Goal: Check status

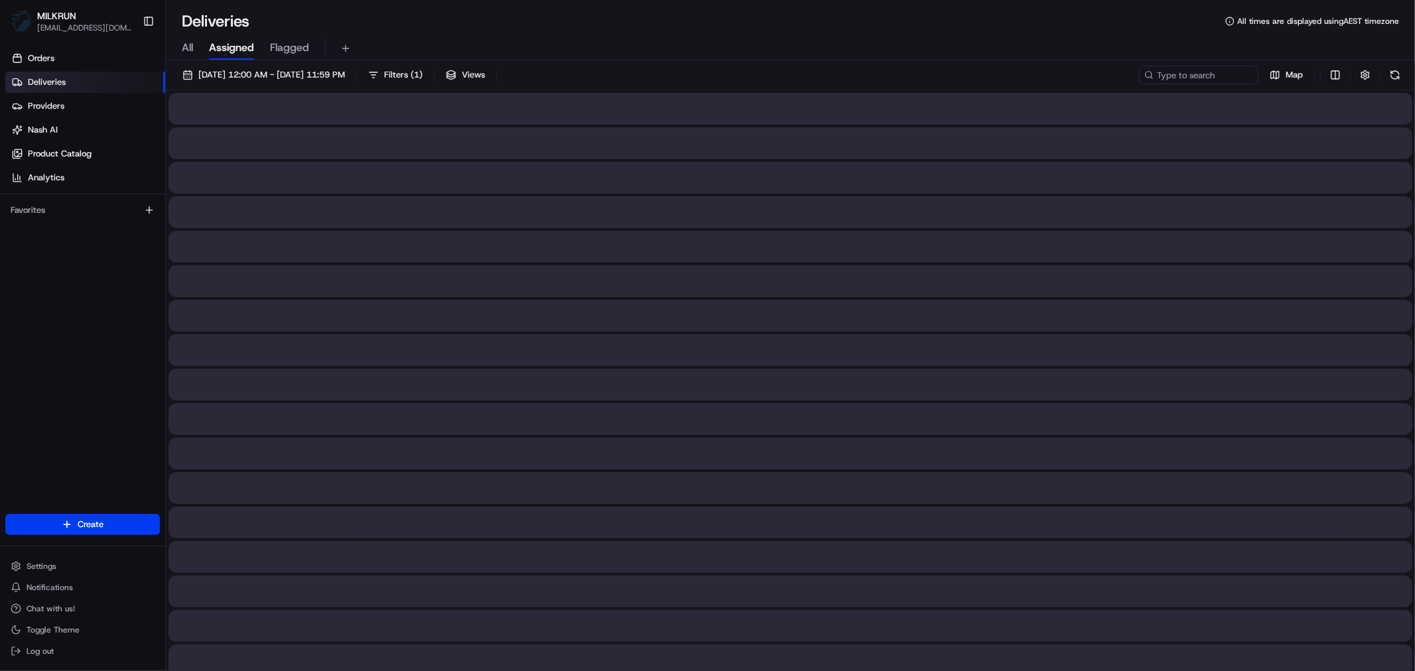
click at [188, 46] on span "All" at bounding box center [187, 48] width 11 height 16
click at [1188, 76] on input at bounding box center [1178, 75] width 159 height 19
paste input "d49fa5cf-1fb8-443f-ba78-a7012bf8488c"
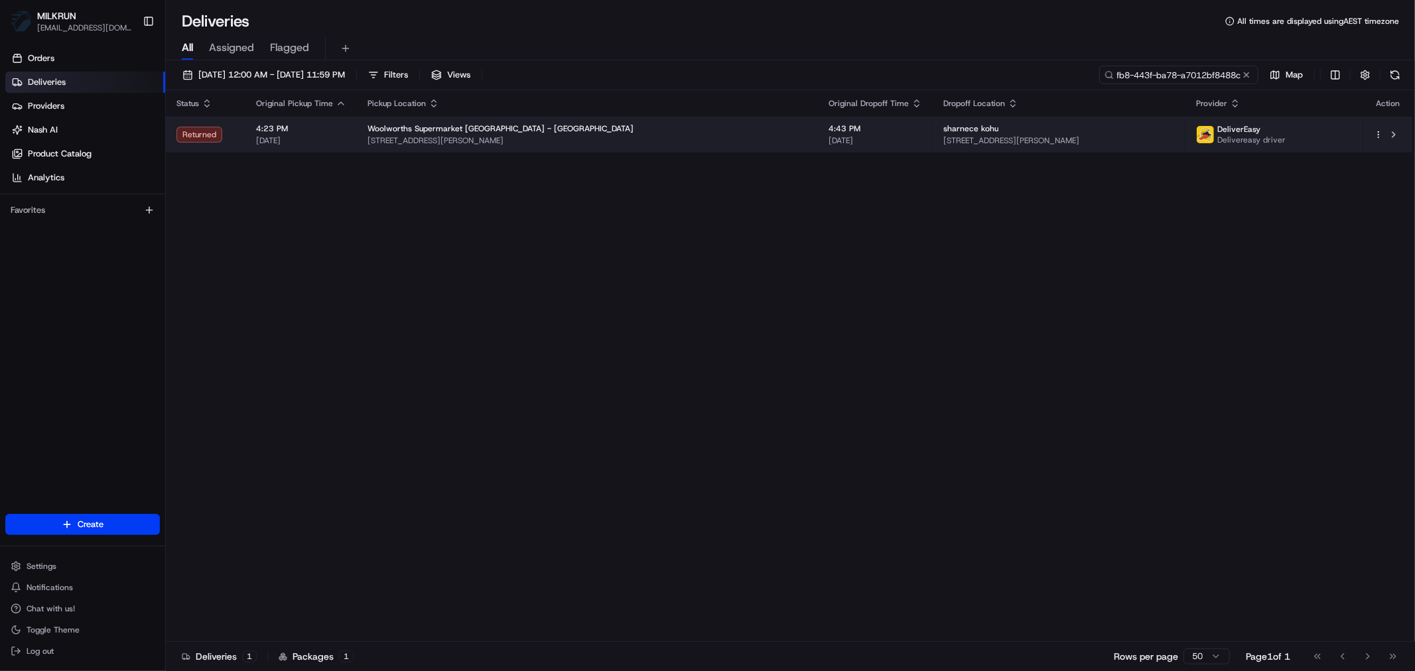
type input "d49fa5cf-1fb8-443f-ba78-a7012bf8488c"
click at [602, 151] on td "Woolworths Supermarket [GEOGRAPHIC_DATA] - [GEOGRAPHIC_DATA] [STREET_ADDRESS][P…" at bounding box center [587, 135] width 461 height 36
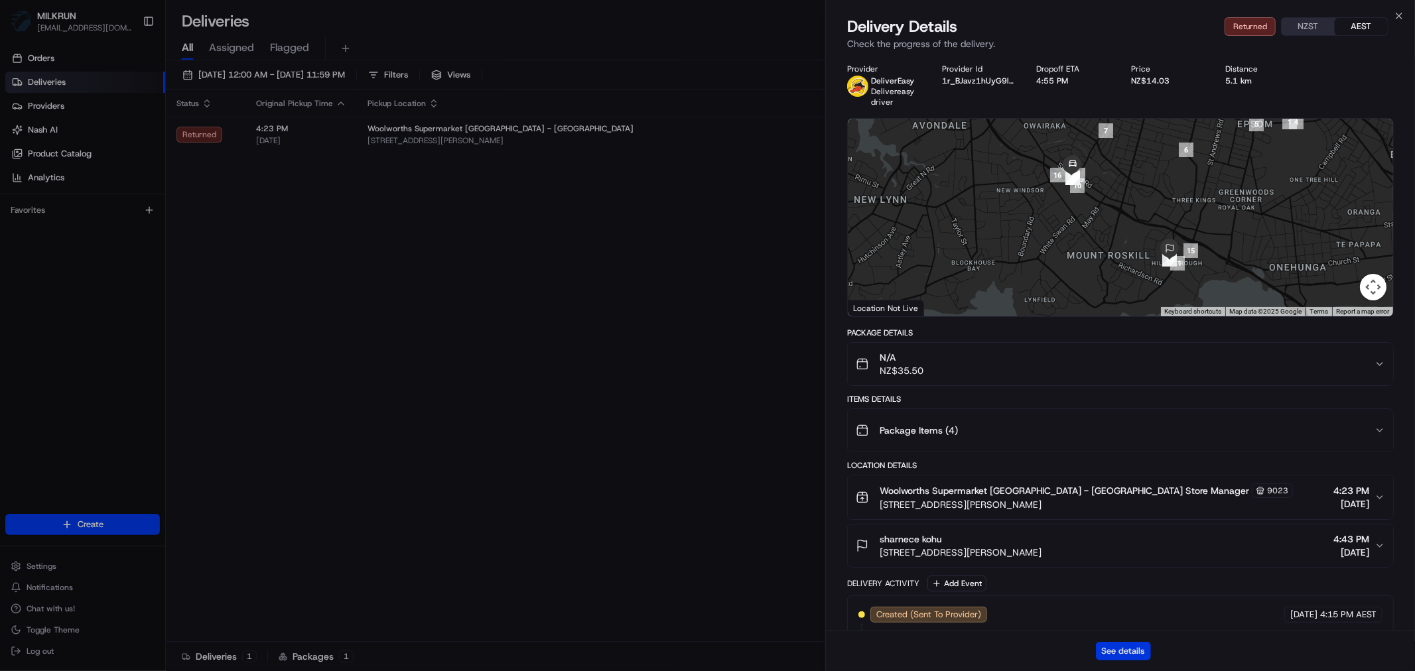
click at [1132, 651] on button "See details" at bounding box center [1123, 651] width 55 height 19
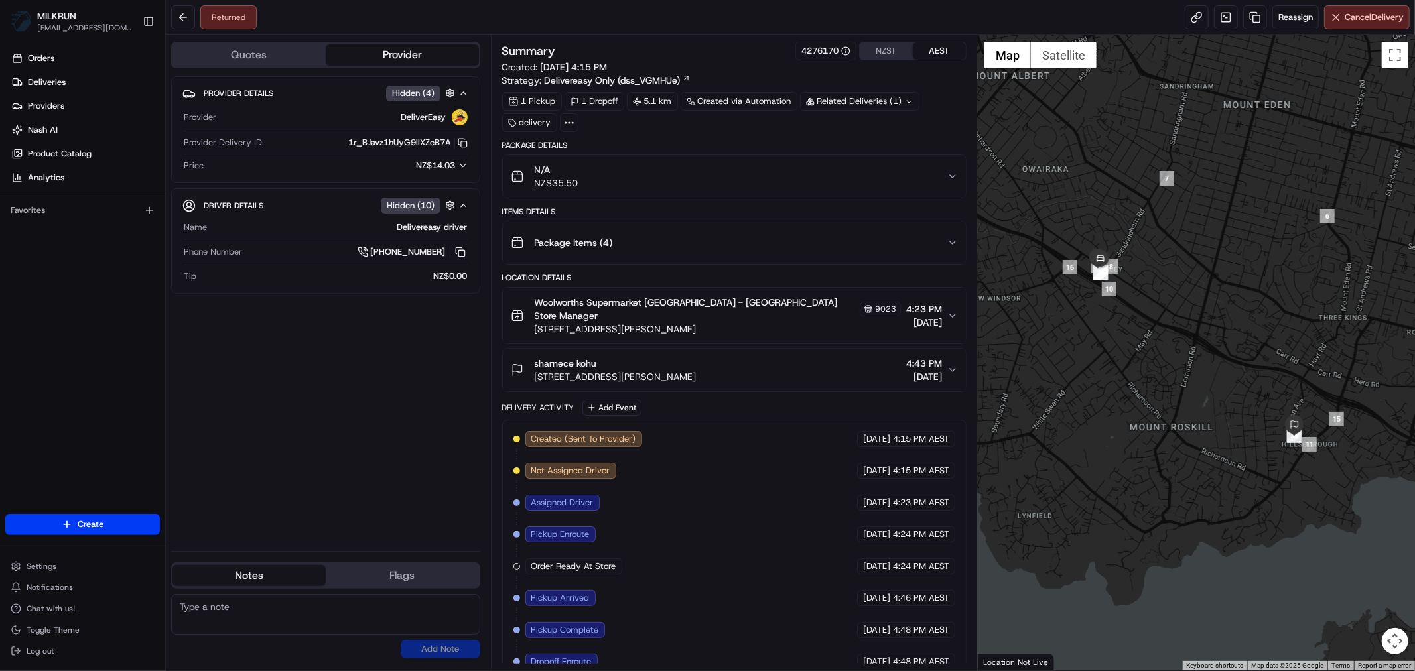
click at [952, 175] on icon "button" at bounding box center [952, 176] width 11 height 11
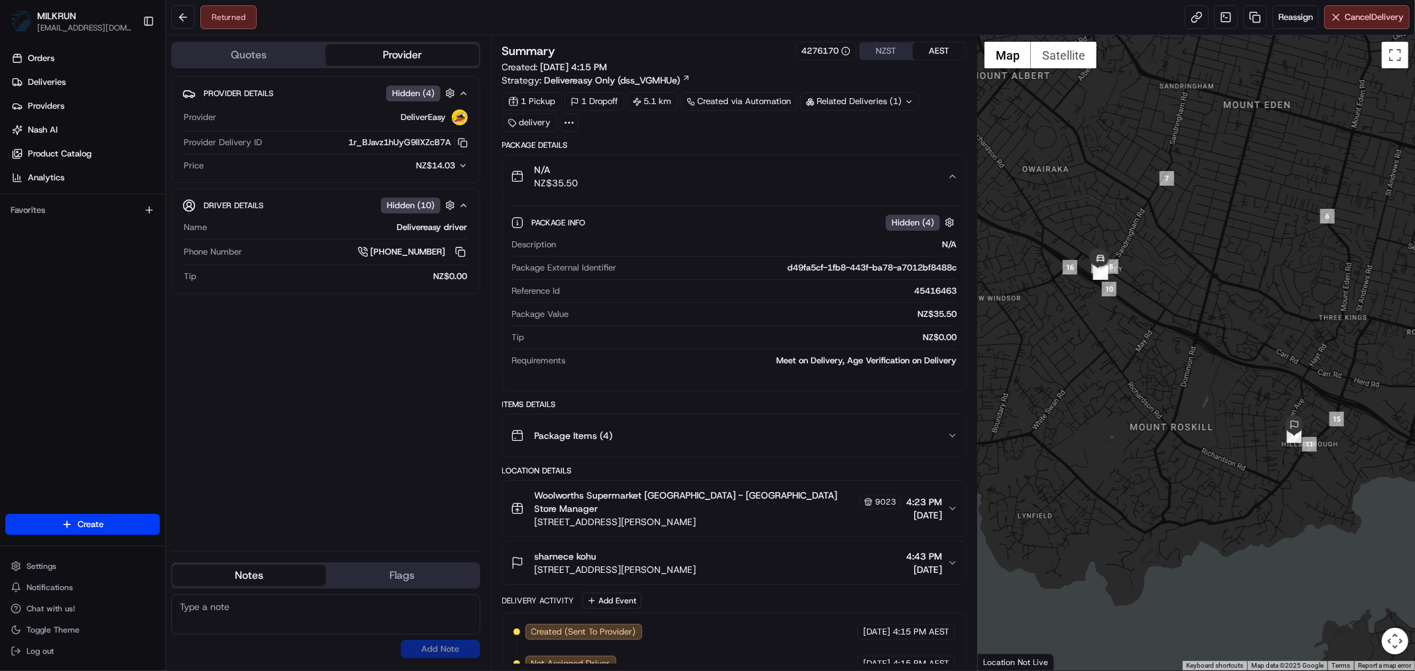
click at [952, 176] on icon "button" at bounding box center [952, 176] width 11 height 11
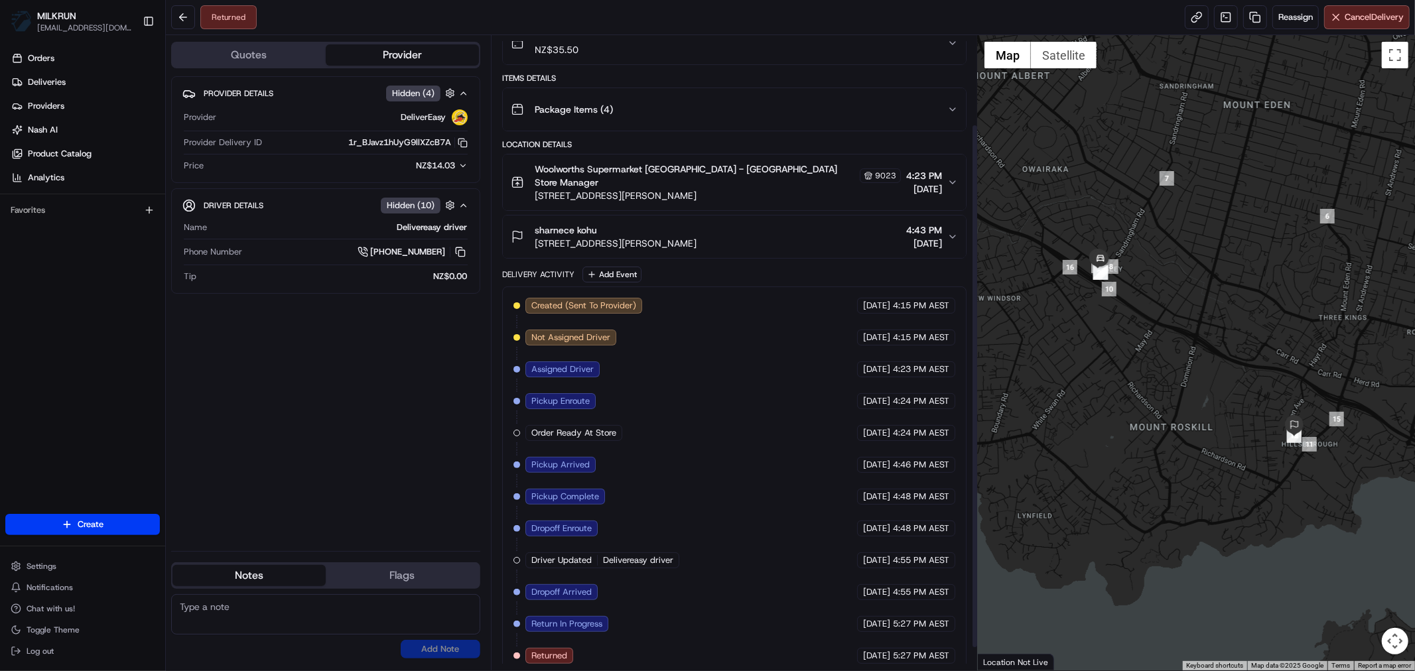
scroll to position [135, 0]
